Goal: Transaction & Acquisition: Book appointment/travel/reservation

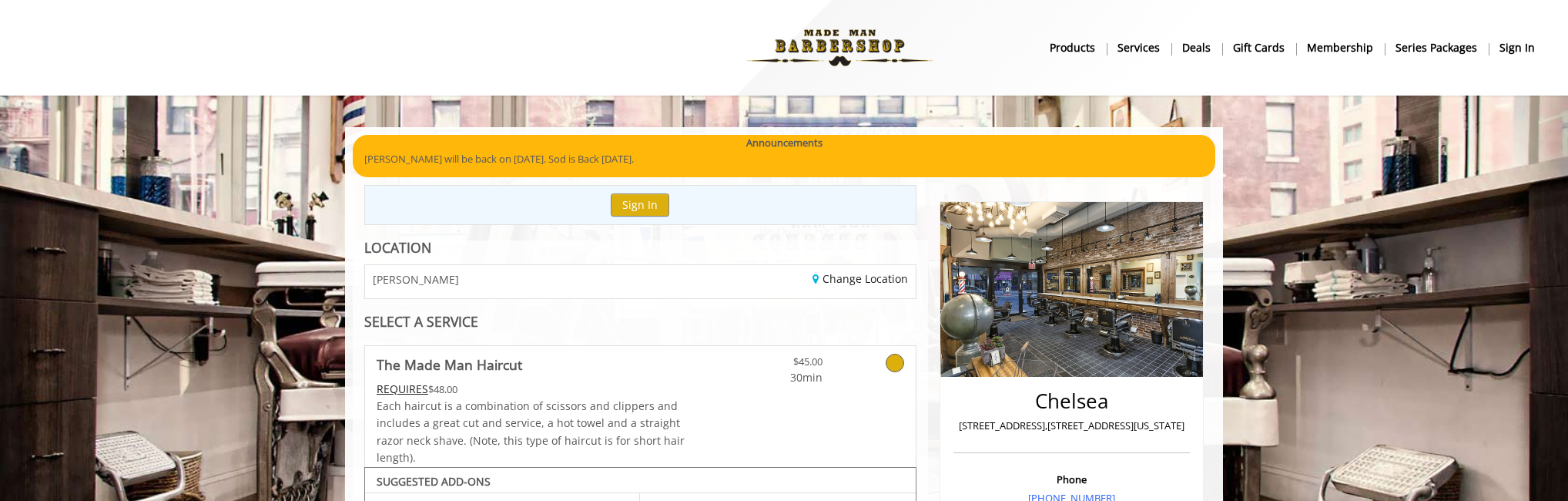
scroll to position [863, 0]
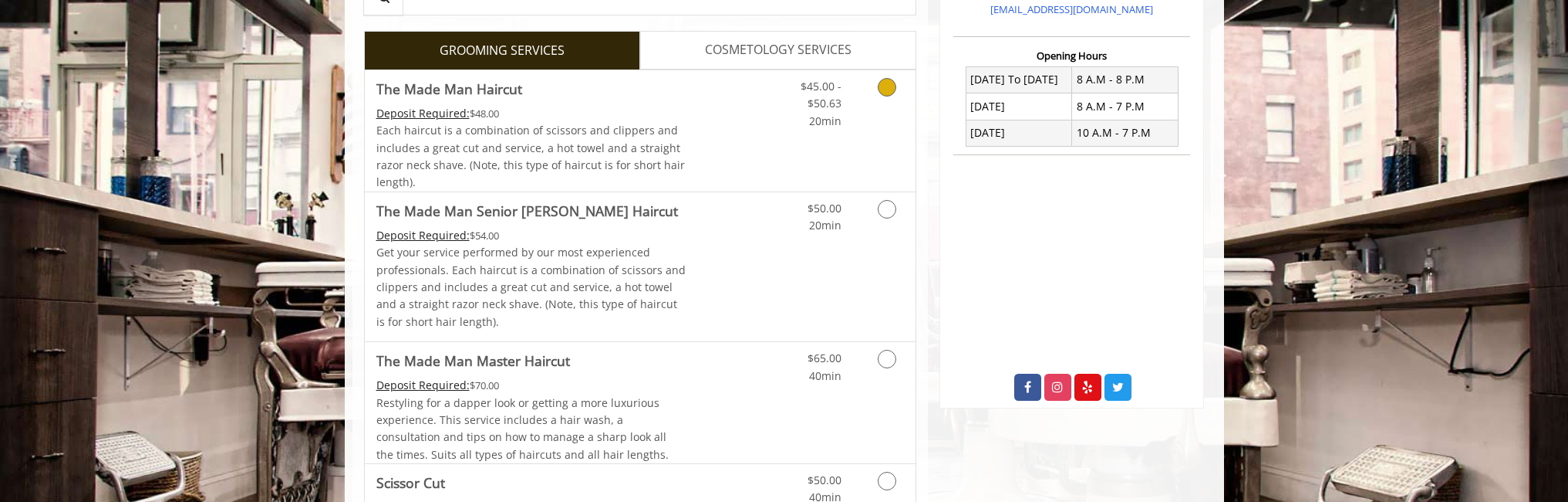
click at [739, 121] on link "Discounted Price" at bounding box center [731, 131] width 92 height 122
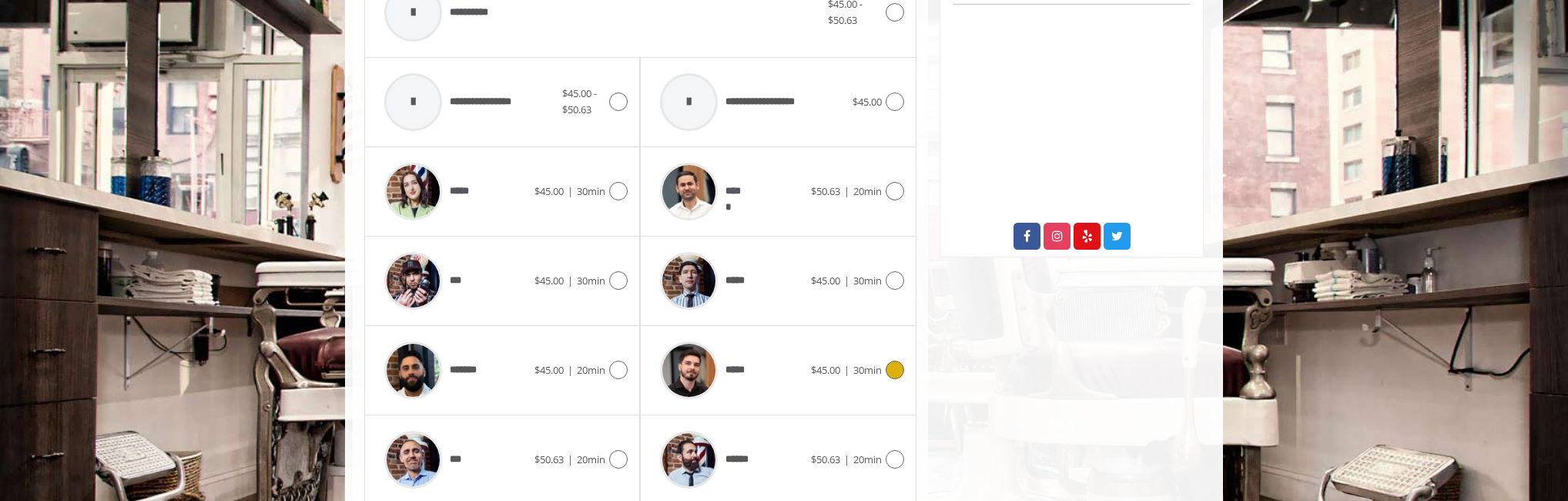
click at [778, 393] on div "*****" at bounding box center [731, 370] width 158 height 73
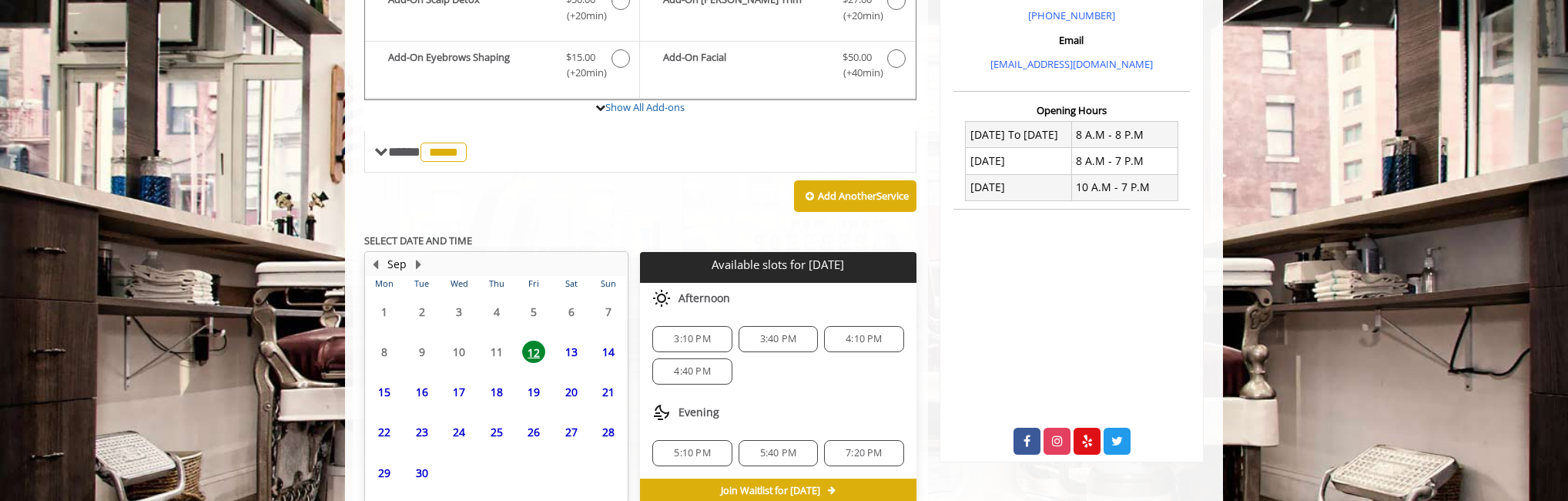
scroll to position [586, 0]
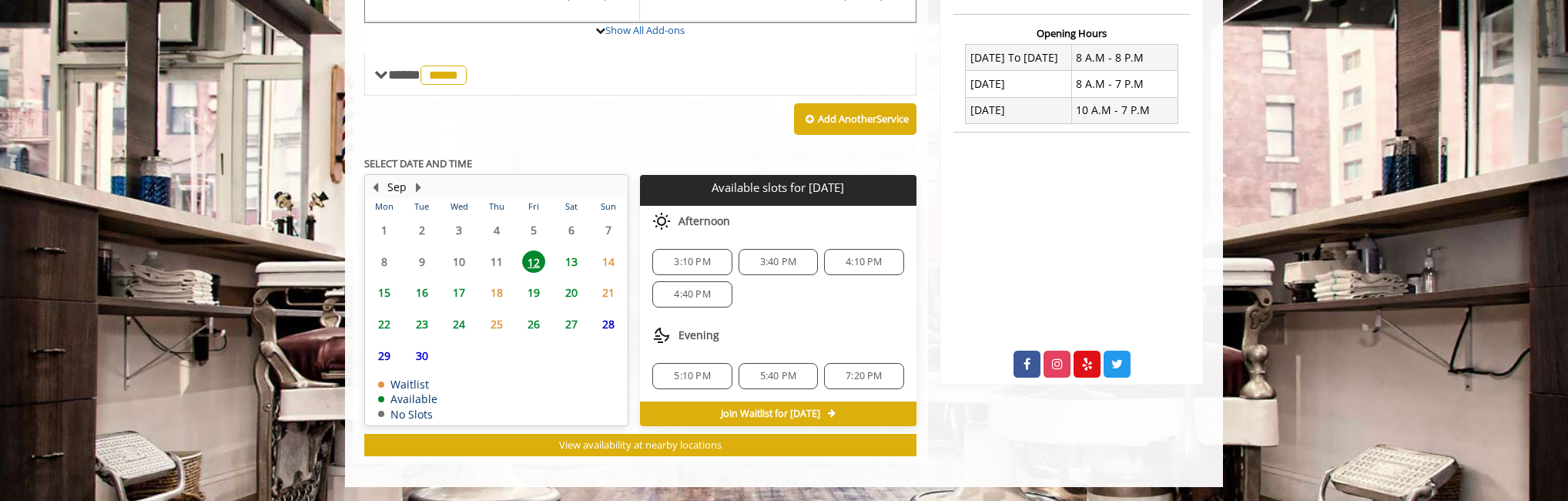
click at [715, 301] on div "4:40 PM" at bounding box center [691, 294] width 79 height 27
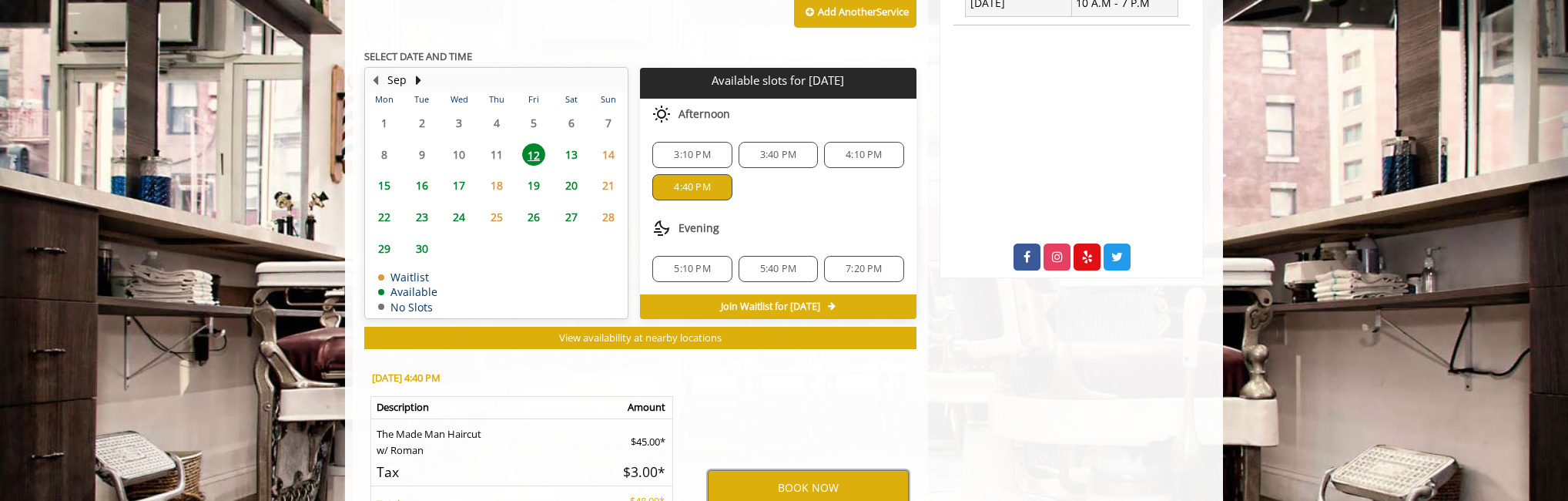
scroll to position [786, 0]
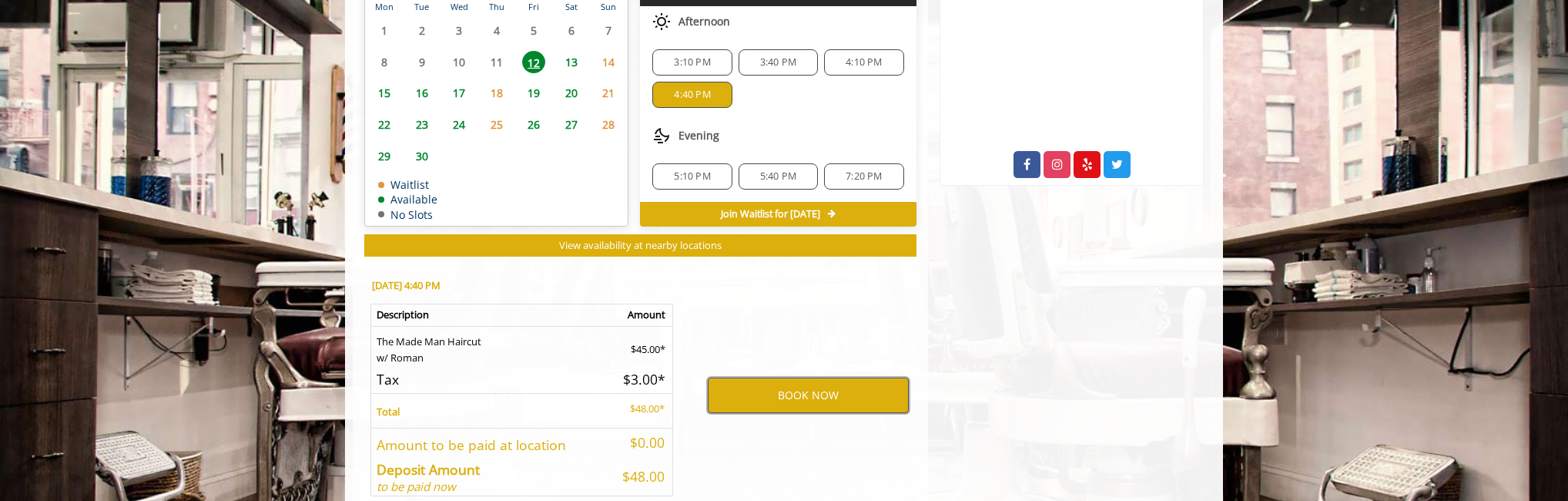
click at [812, 410] on button "BOOK NOW" at bounding box center [809, 395] width 201 height 36
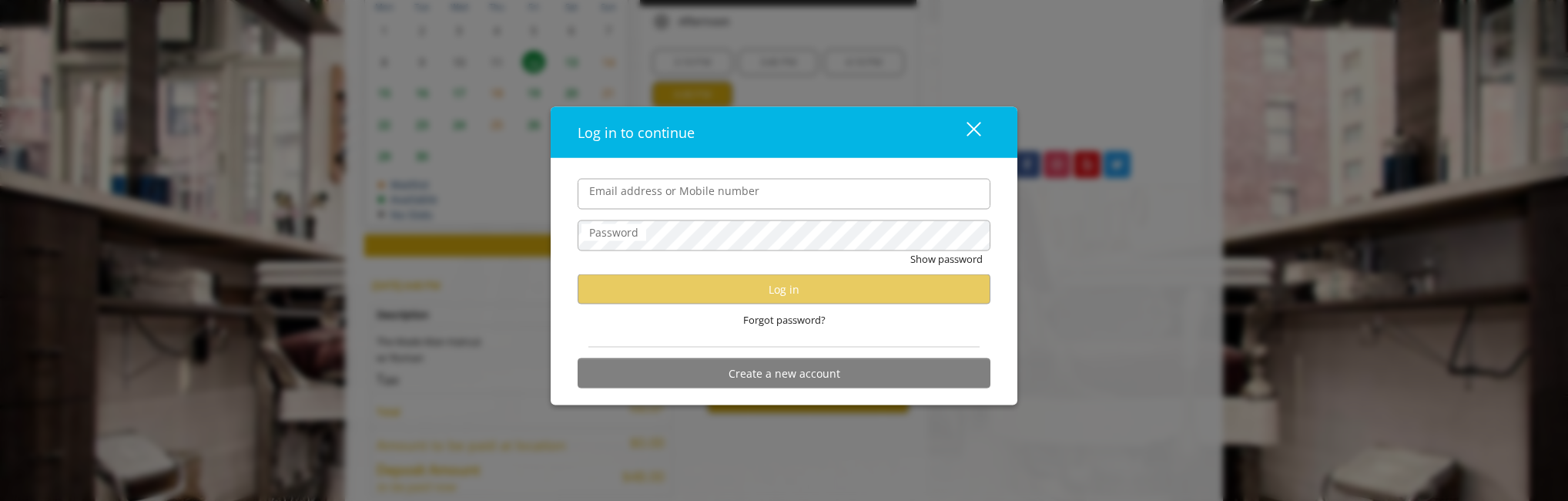
click at [671, 194] on input "Email address or Mobile number" at bounding box center [784, 193] width 413 height 31
type input "**********"
click at [789, 259] on div "Show password" at bounding box center [784, 262] width 413 height 24
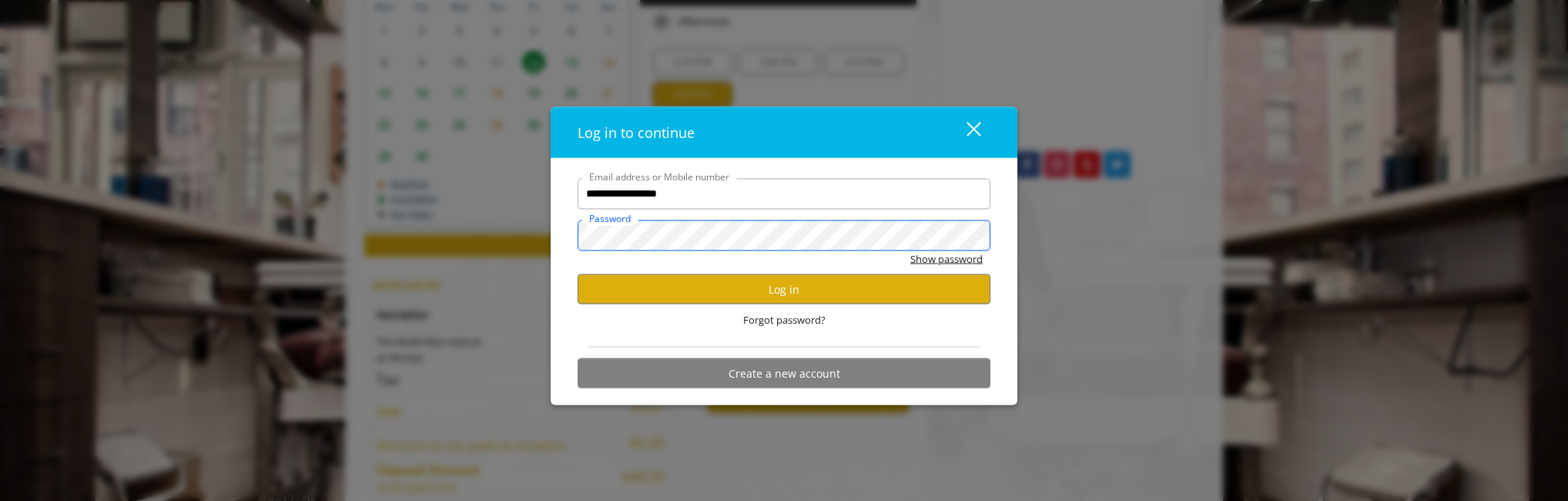
click at [911, 250] on button "Show password" at bounding box center [946, 258] width 72 height 16
click at [795, 295] on button "Log in" at bounding box center [784, 289] width 413 height 30
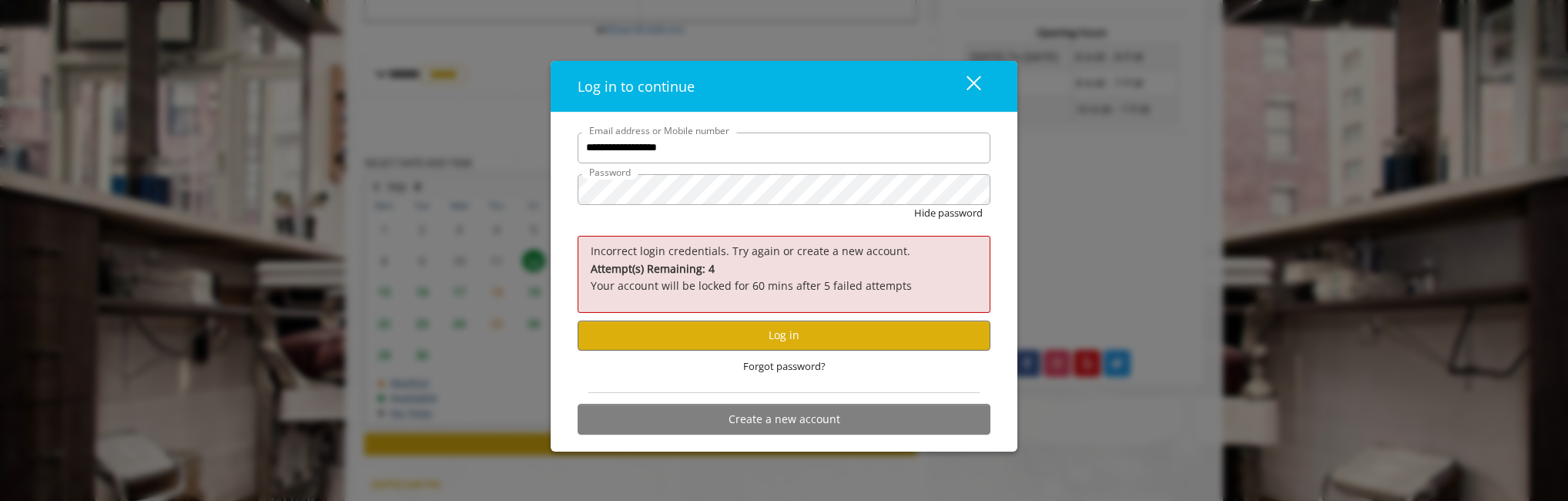
scroll to position [631, 0]
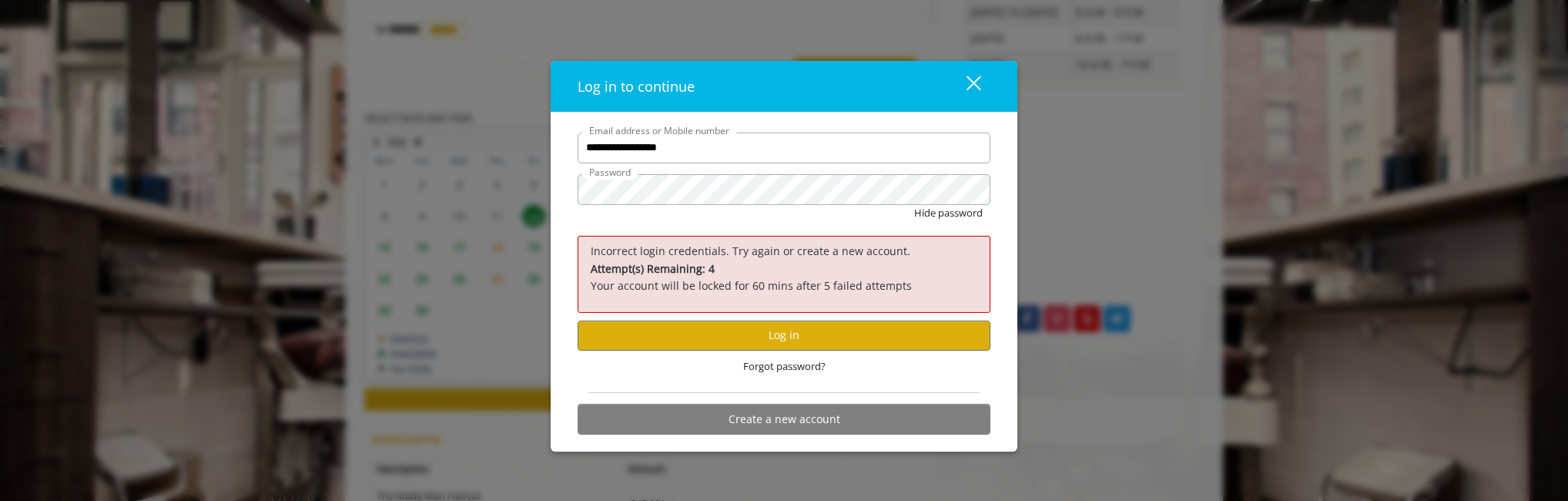
click at [965, 94] on div "close" at bounding box center [964, 86] width 31 height 23
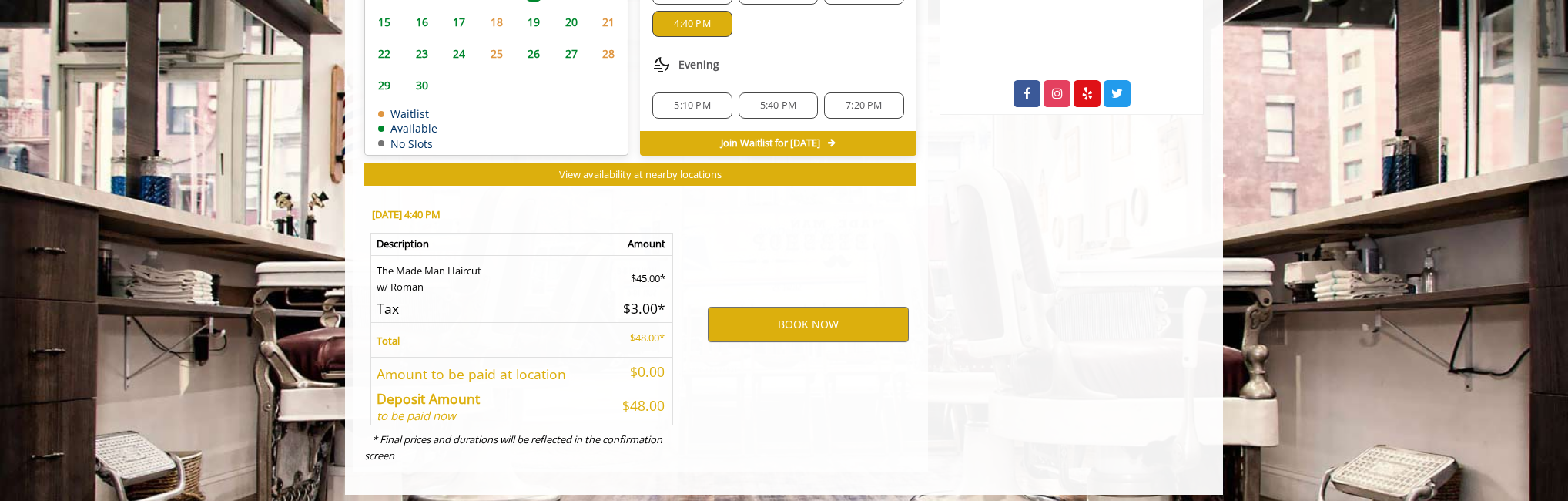
scroll to position [865, 0]
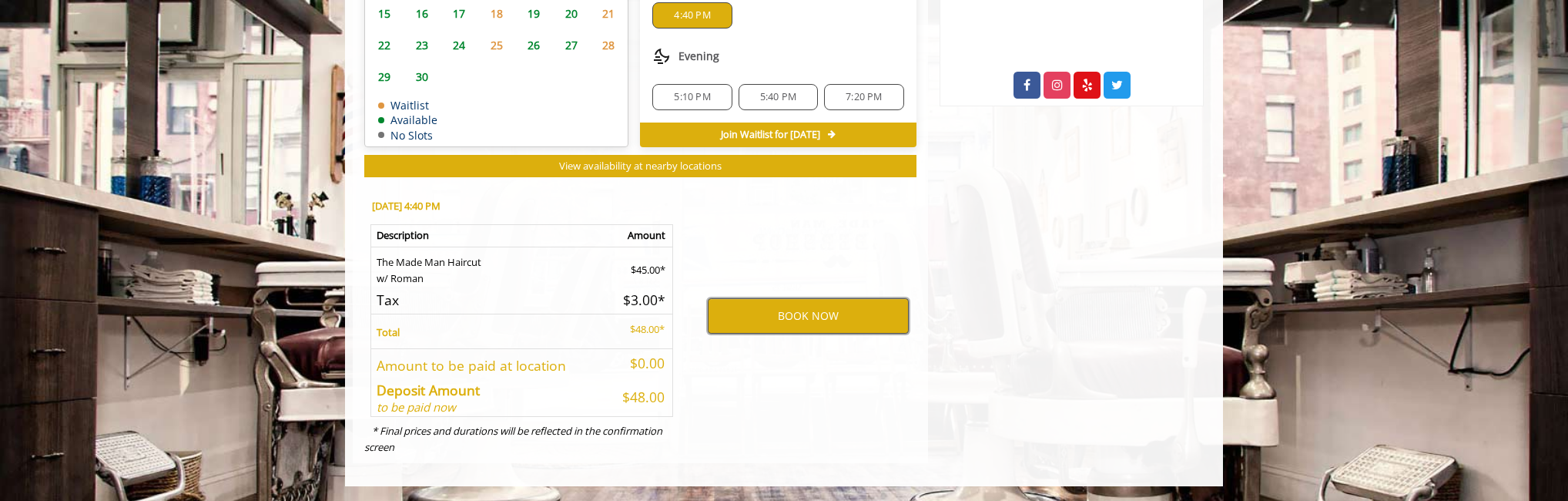
click at [797, 308] on button "BOOK NOW" at bounding box center [809, 316] width 201 height 36
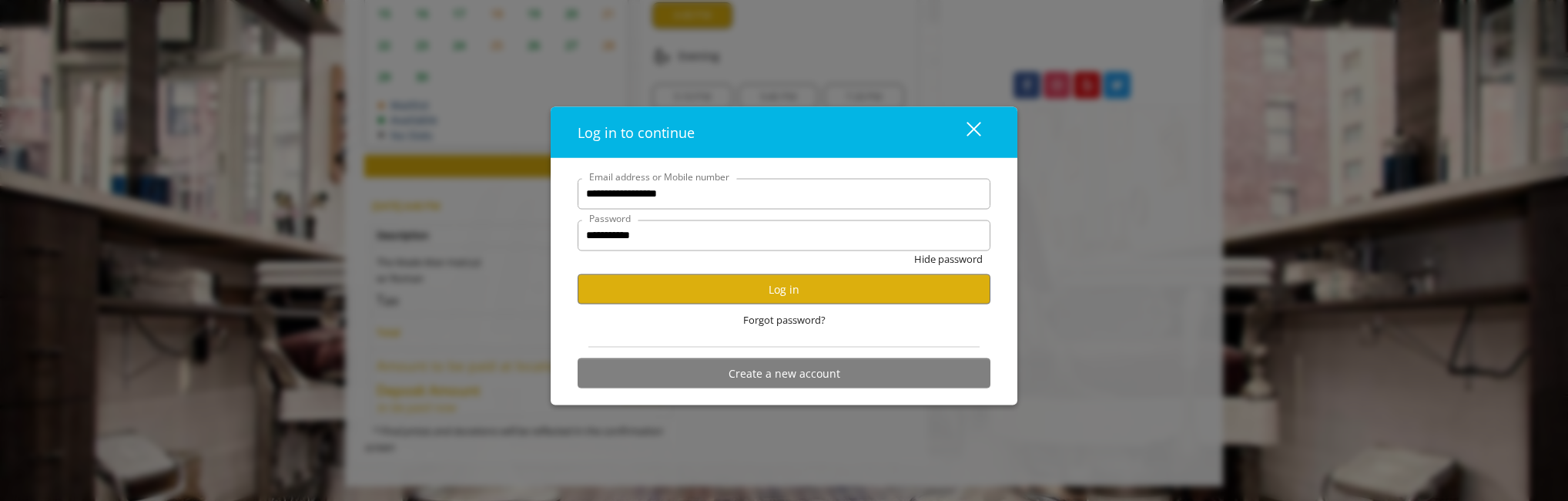
click at [973, 120] on div "close" at bounding box center [964, 132] width 31 height 23
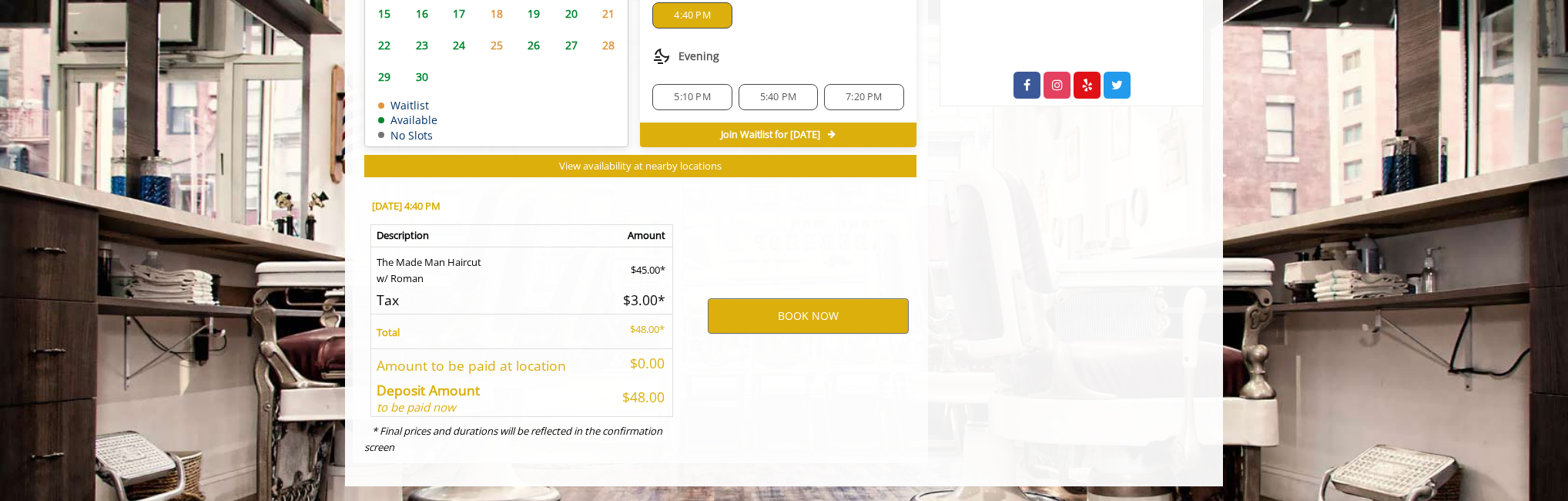
scroll to position [0, 0]
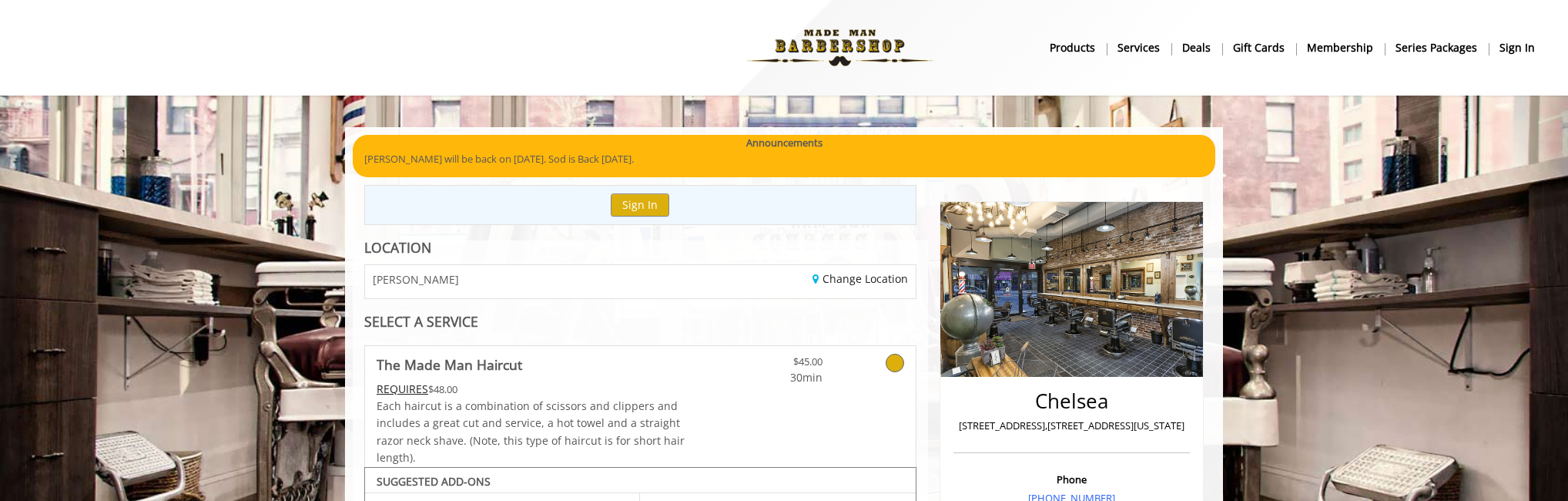
click at [1523, 47] on b "sign in" at bounding box center [1517, 47] width 36 height 17
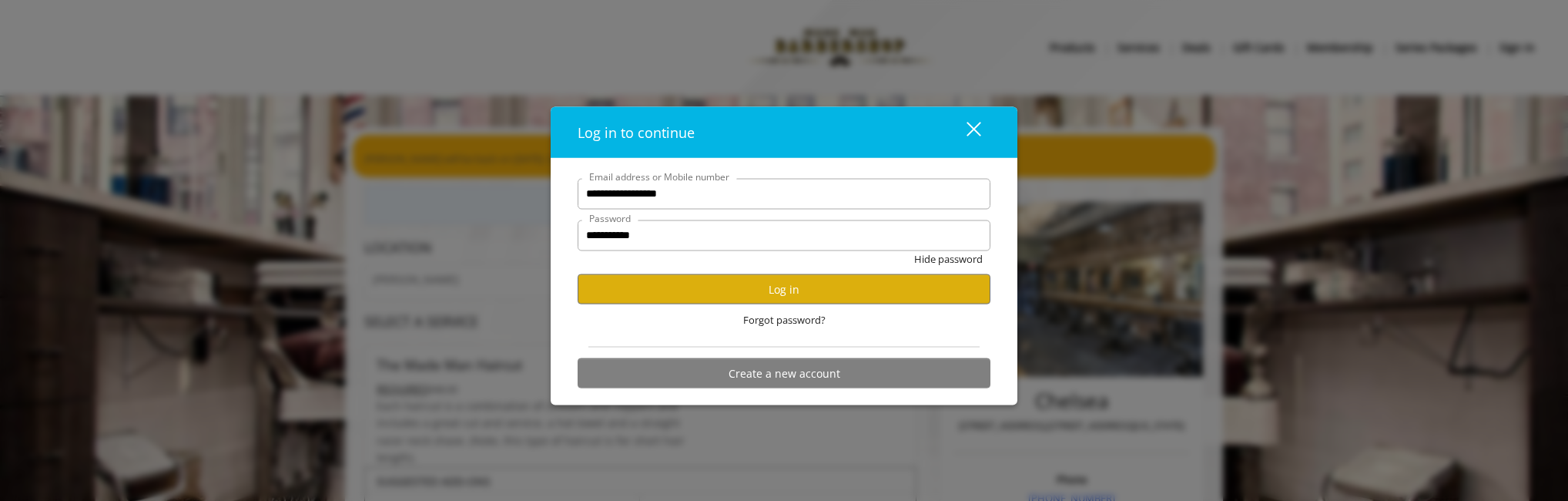
click at [984, 137] on button "close" at bounding box center [964, 132] width 52 height 32
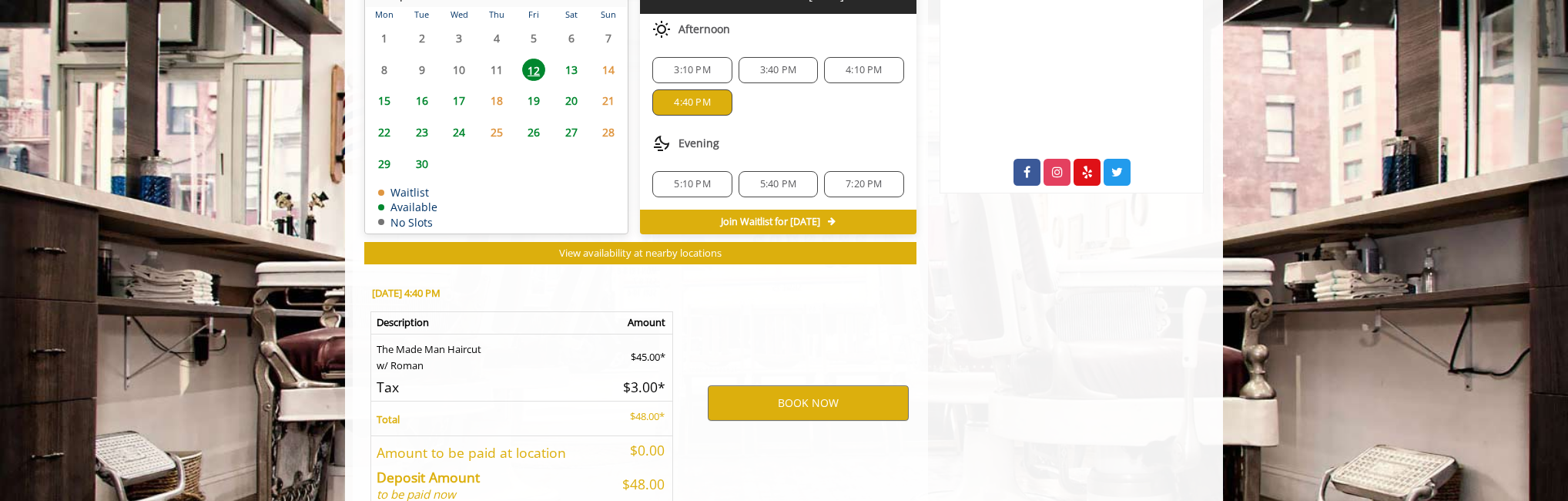
scroll to position [805, 0]
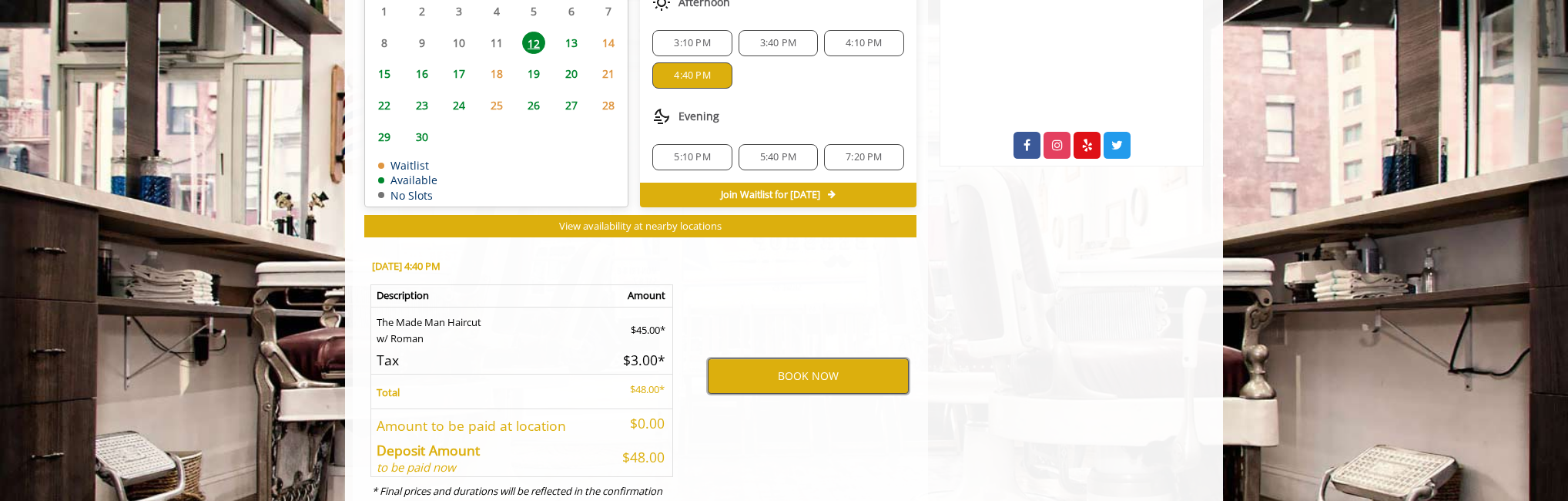
click at [779, 385] on button "BOOK NOW" at bounding box center [809, 376] width 201 height 36
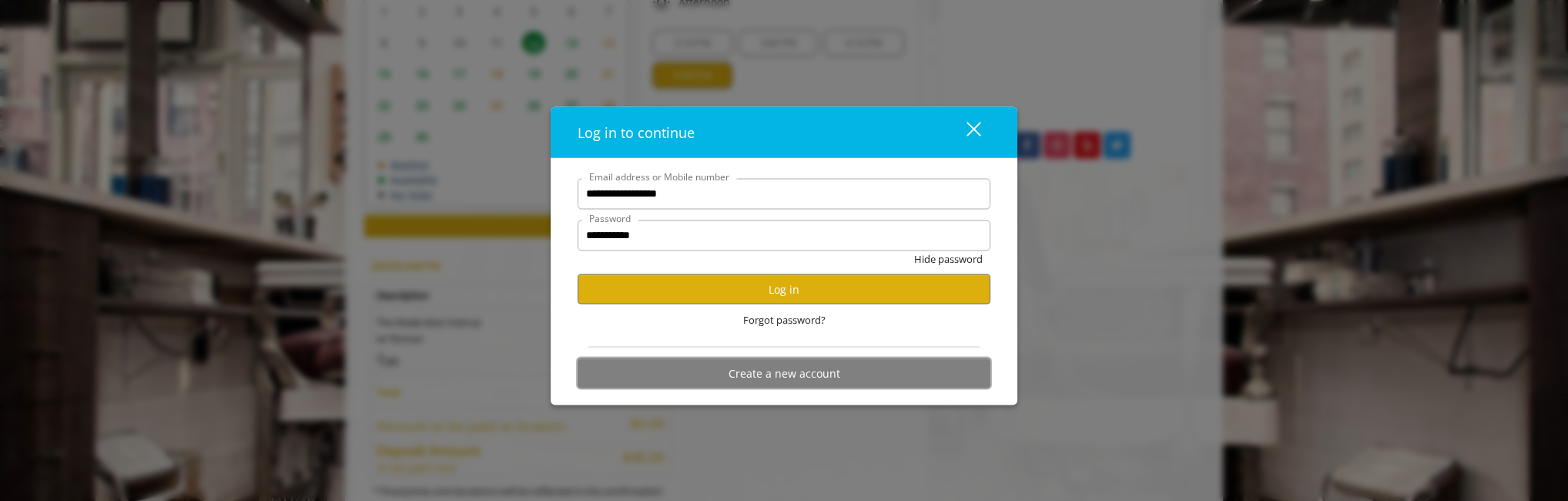
click at [770, 380] on button "Create a new account" at bounding box center [784, 373] width 413 height 30
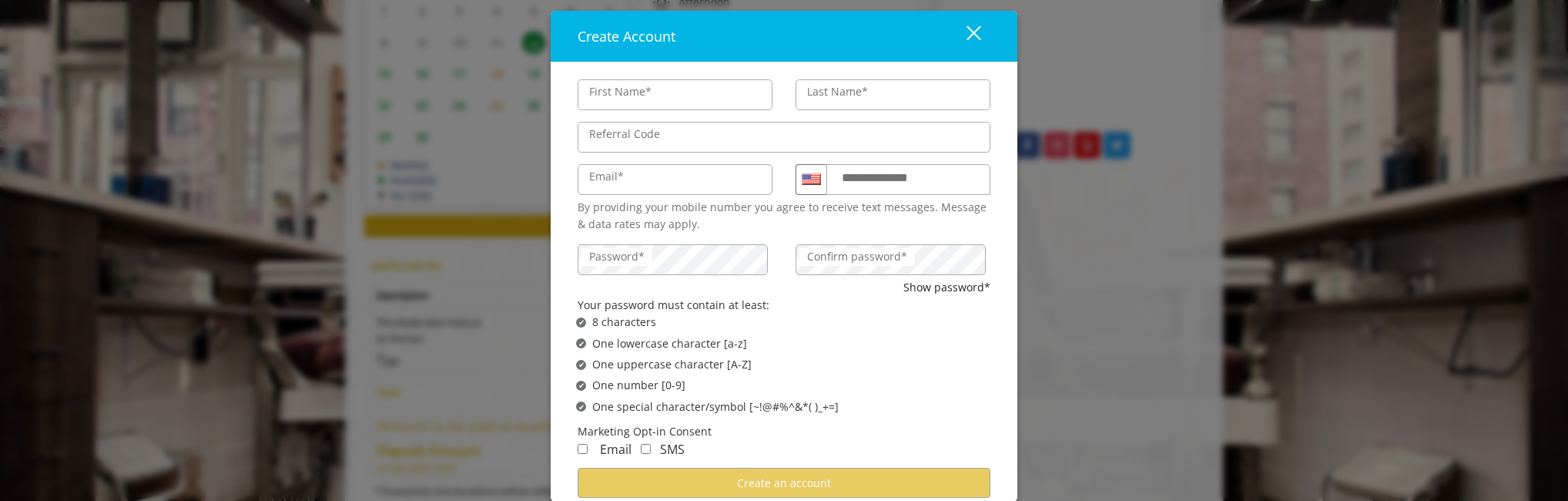
click at [974, 32] on div "close dialog" at bounding box center [974, 33] width 15 height 15
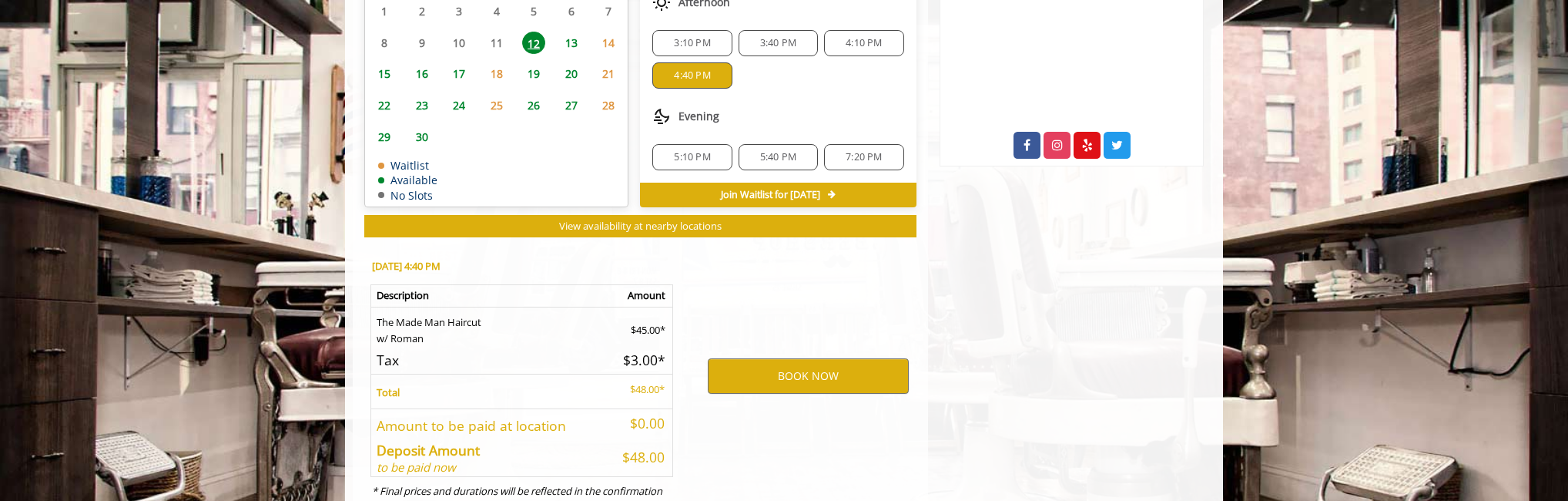
scroll to position [0, 0]
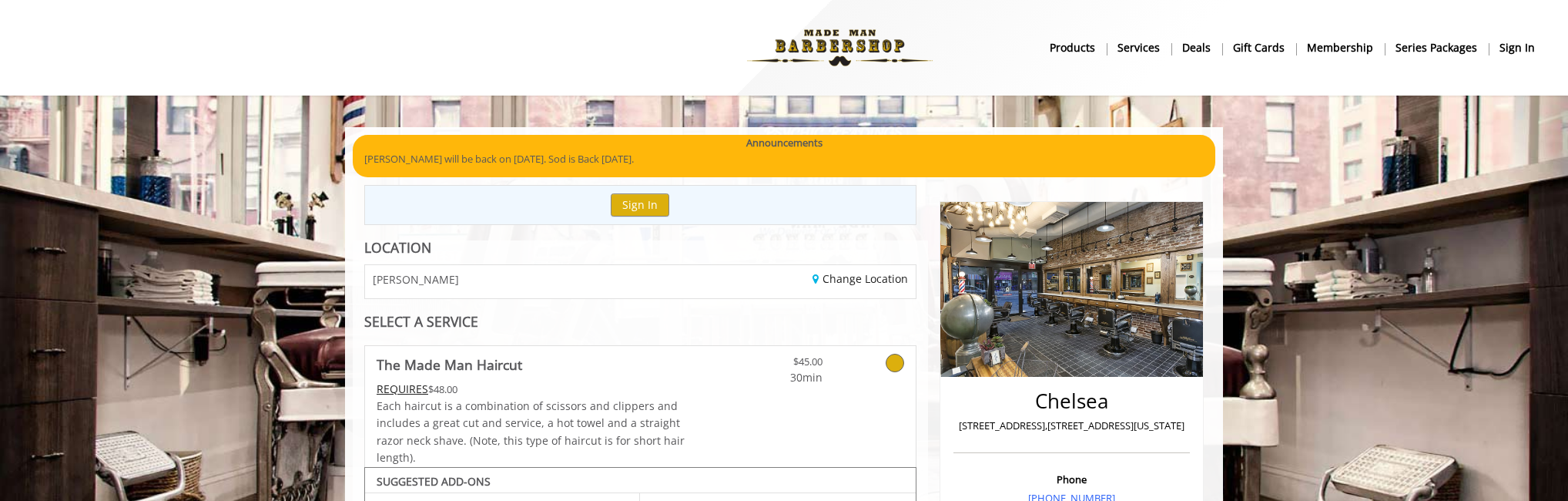
click at [1521, 52] on b "sign in" at bounding box center [1517, 47] width 36 height 17
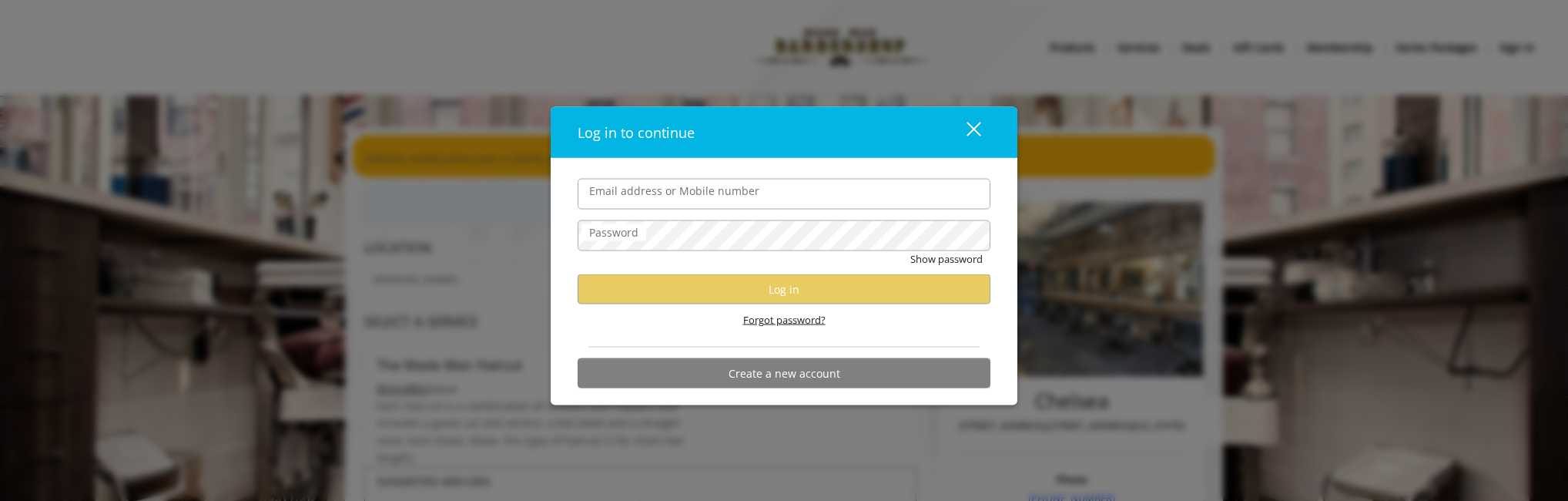
click at [763, 317] on span "Forgot password?" at bounding box center [784, 319] width 82 height 16
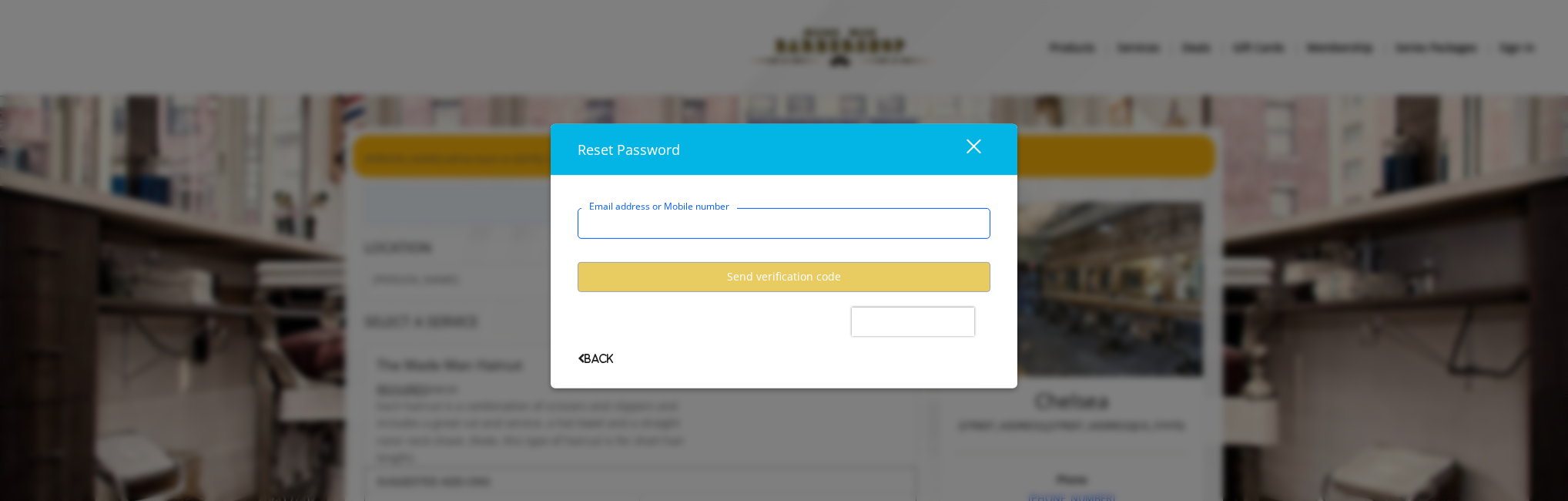
click at [724, 218] on input "Email address or Mobile number" at bounding box center [784, 222] width 413 height 31
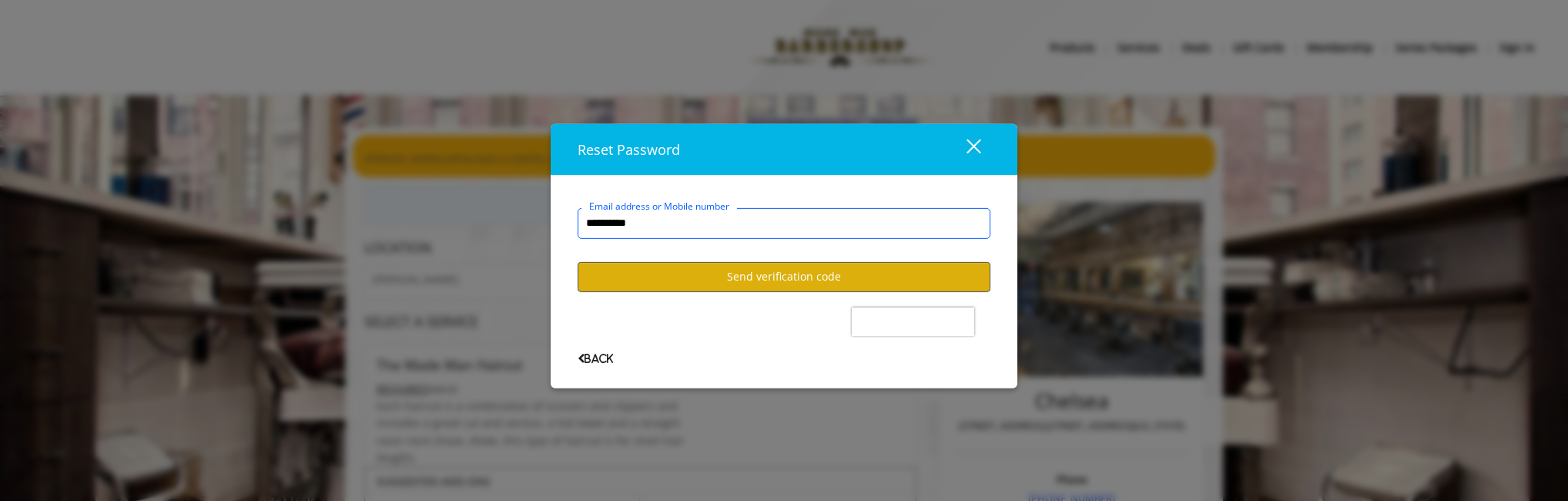
type input "**********"
click at [771, 273] on button "Send verification code" at bounding box center [784, 276] width 413 height 30
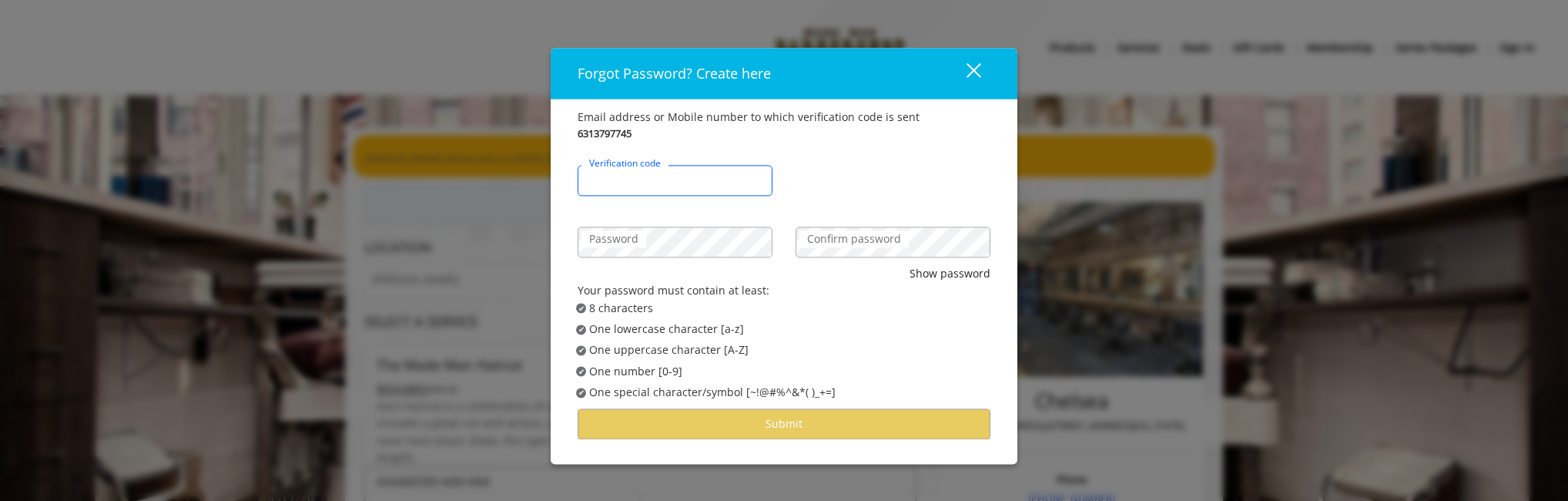
click at [638, 186] on input "Verification code" at bounding box center [675, 179] width 195 height 31
click at [695, 189] on input "Verification code" at bounding box center [675, 179] width 195 height 31
click at [695, 184] on input "Verification code" at bounding box center [675, 179] width 195 height 31
type input "******"
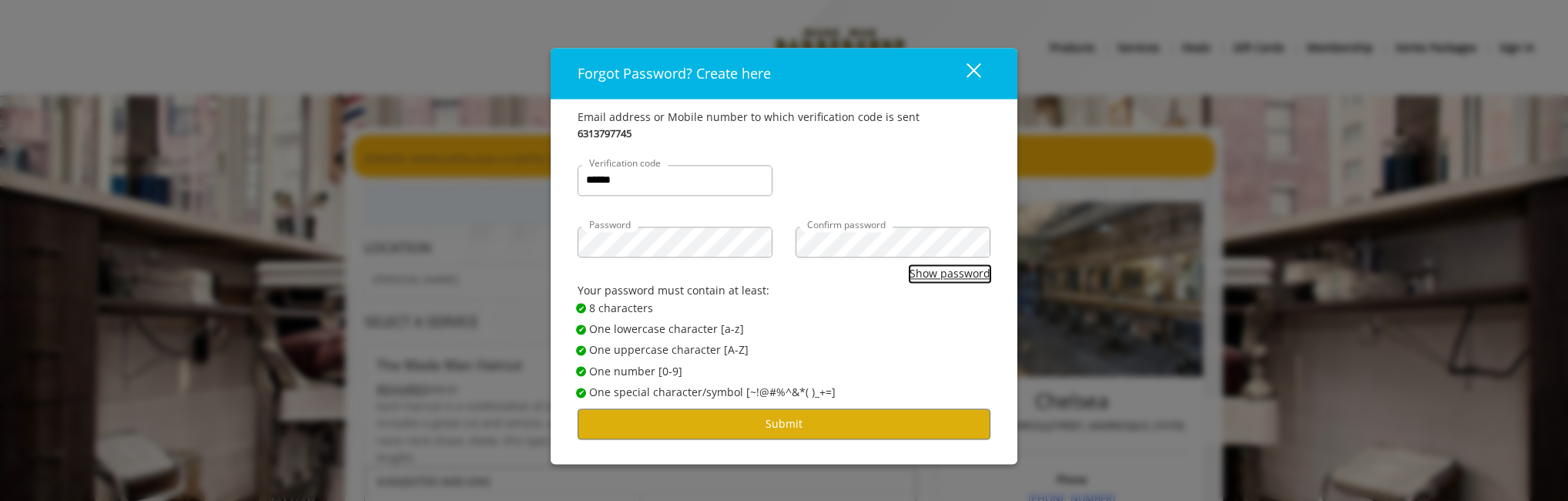
click at [931, 271] on button "Show password" at bounding box center [950, 273] width 81 height 17
click at [794, 296] on div "Your password must contain at least:" at bounding box center [784, 291] width 413 height 17
click at [808, 430] on button "Submit" at bounding box center [784, 424] width 413 height 30
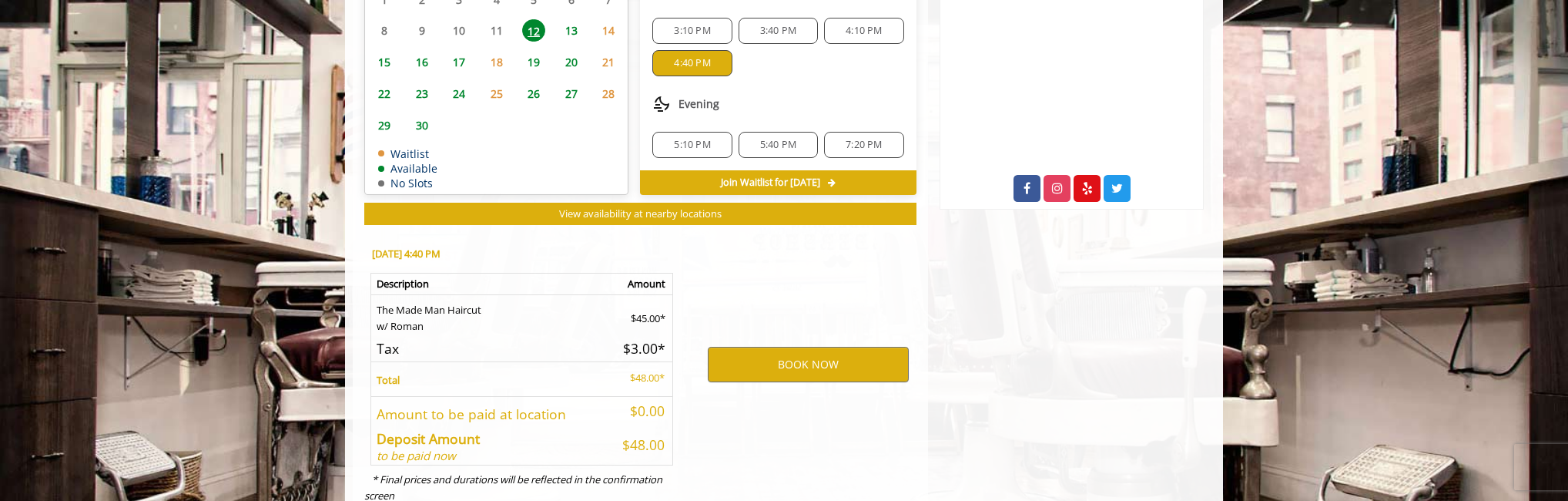
scroll to position [771, 0]
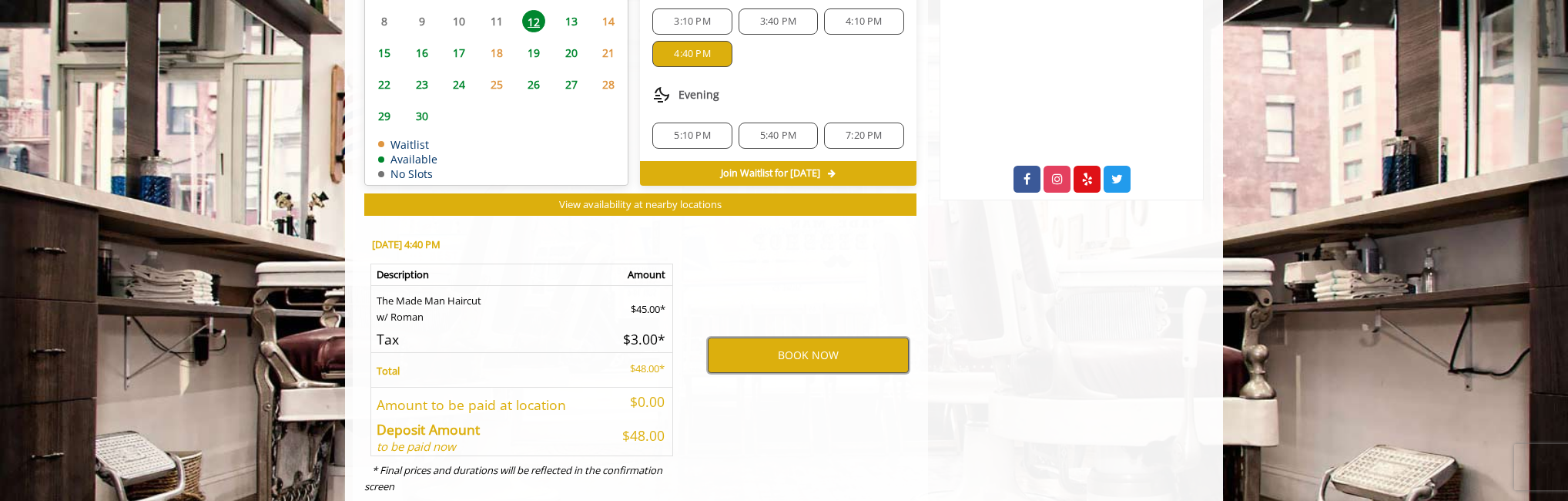
click at [789, 360] on button "BOOK NOW" at bounding box center [809, 355] width 201 height 36
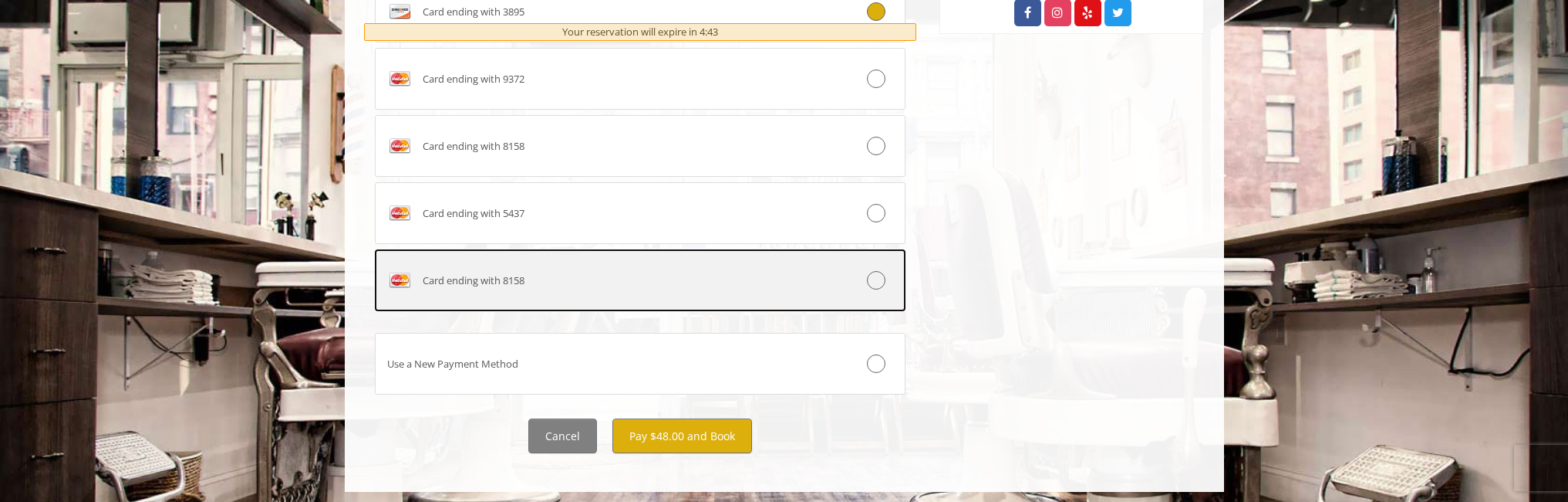
scroll to position [945, 0]
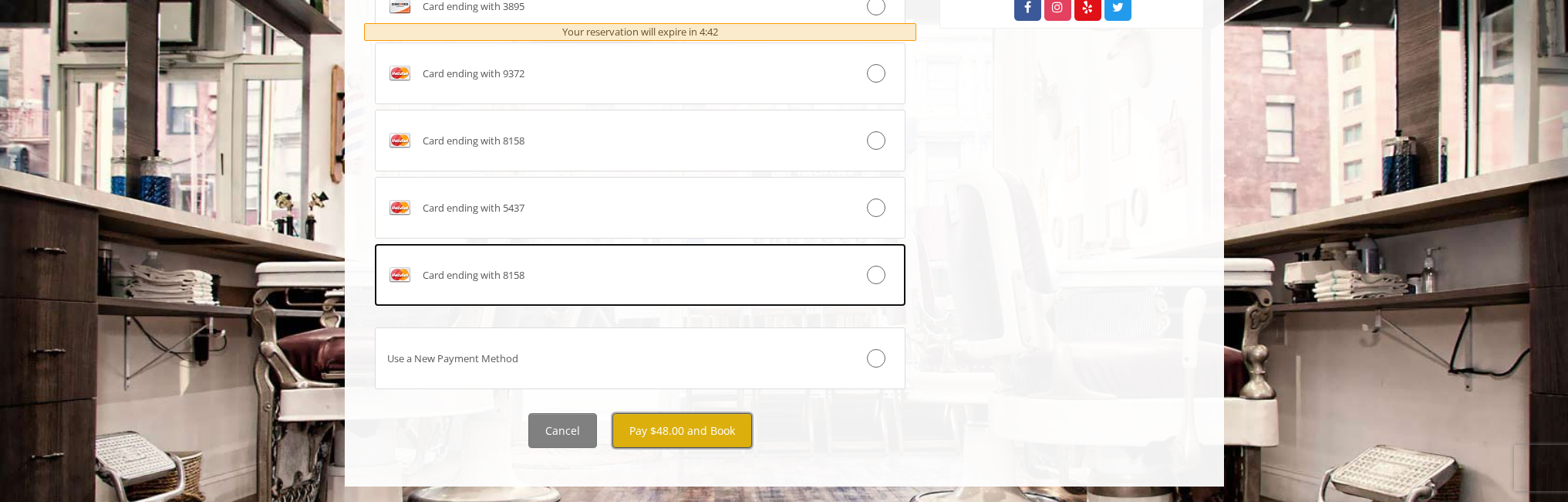
click at [695, 436] on button "Pay $48.00 and Book" at bounding box center [682, 430] width 140 height 35
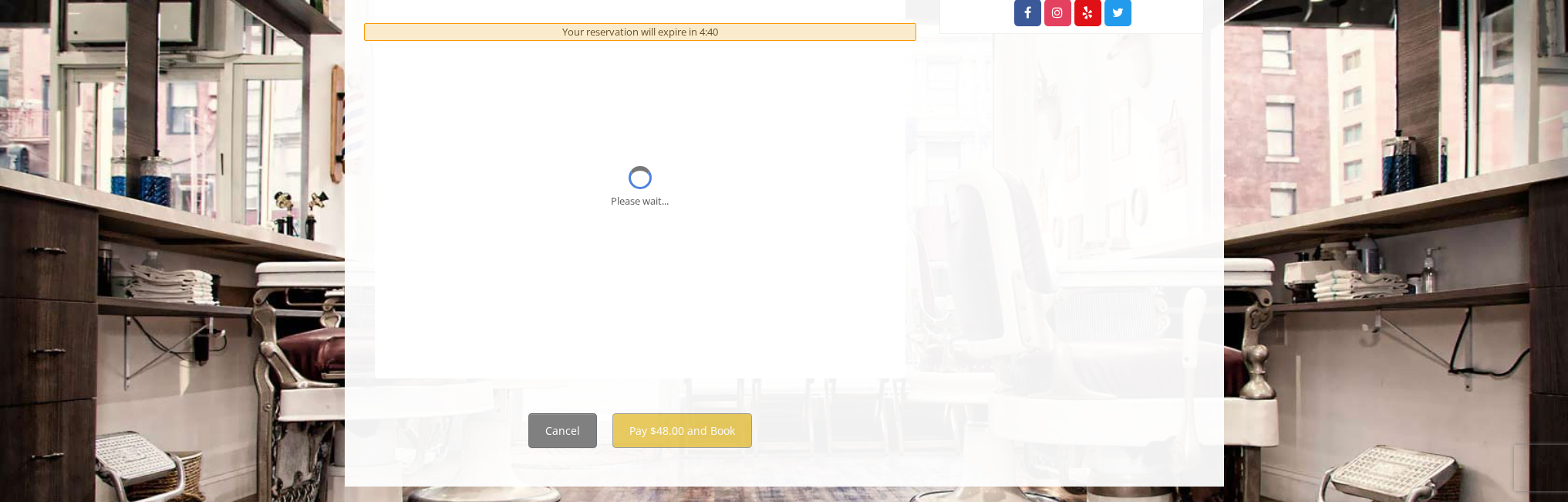
scroll to position [0, 0]
